Goal: Book appointment/travel/reservation

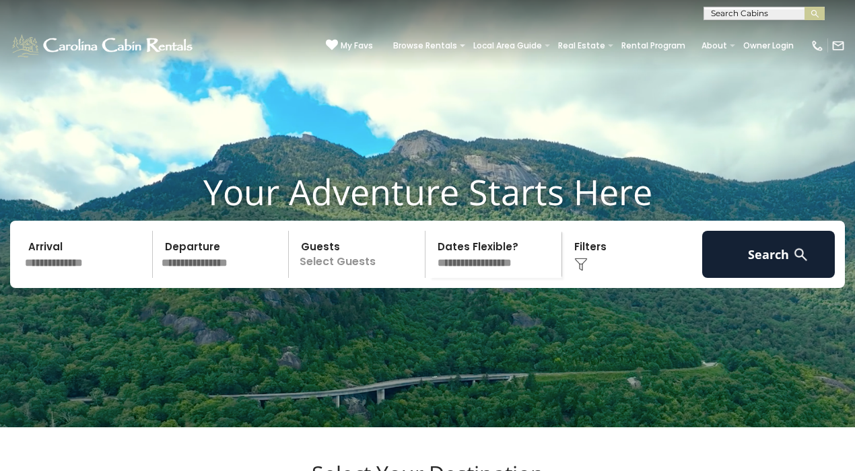
scroll to position [1, 0]
click at [744, 13] on input "text" at bounding box center [763, 15] width 118 height 13
type input "**********"
click at [756, 30] on em "[GEOGRAPHIC_DATA]" at bounding box center [762, 32] width 103 height 12
click at [819, 14] on img "submit" at bounding box center [815, 14] width 10 height 10
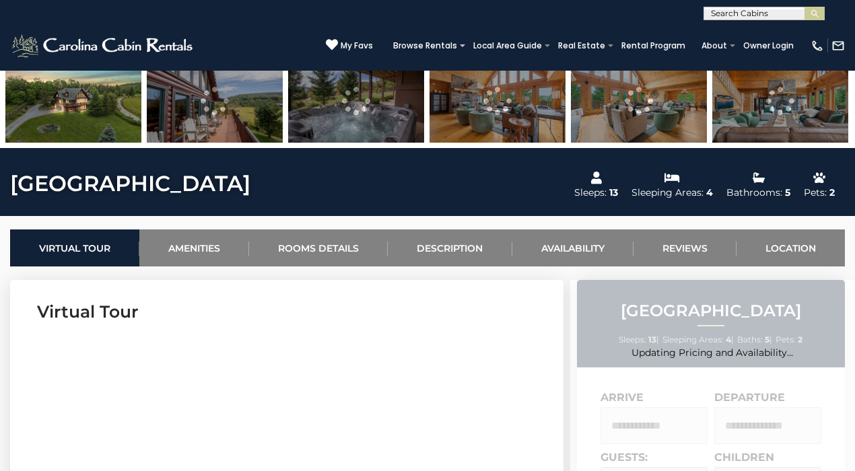
scroll to position [415, 0]
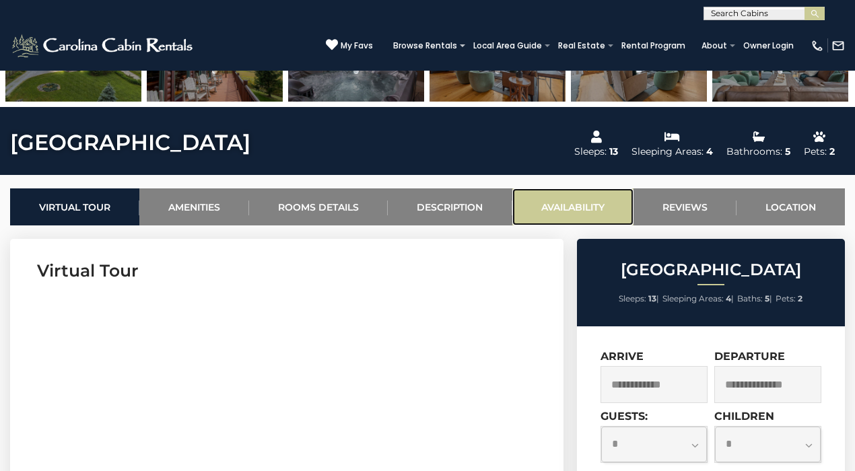
click at [564, 211] on link "Availability" at bounding box center [572, 206] width 121 height 37
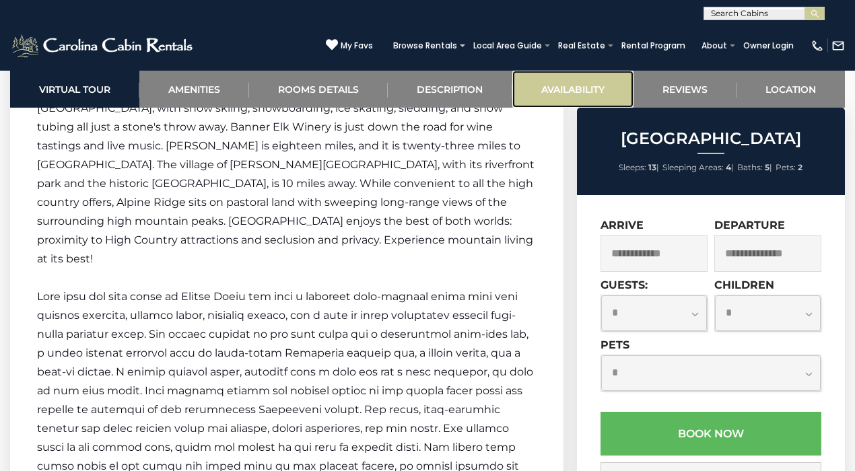
scroll to position [3394, 0]
